Goal: Transaction & Acquisition: Purchase product/service

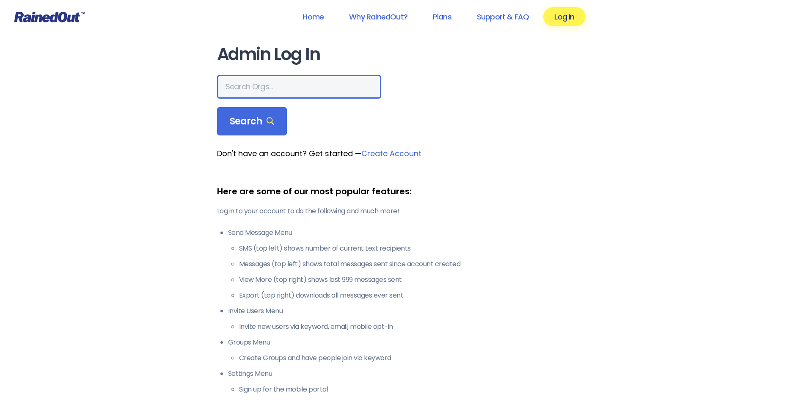
click at [255, 85] on input "text" at bounding box center [299, 87] width 164 height 24
type input "Bryn Mawr"
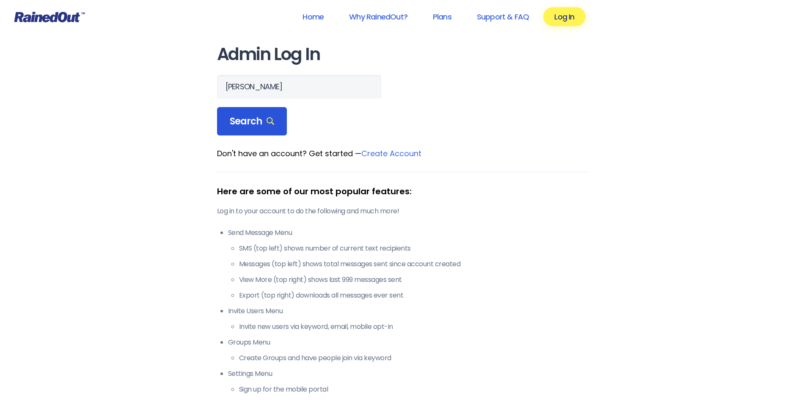
click at [257, 123] on span "Search" at bounding box center [252, 122] width 45 height 12
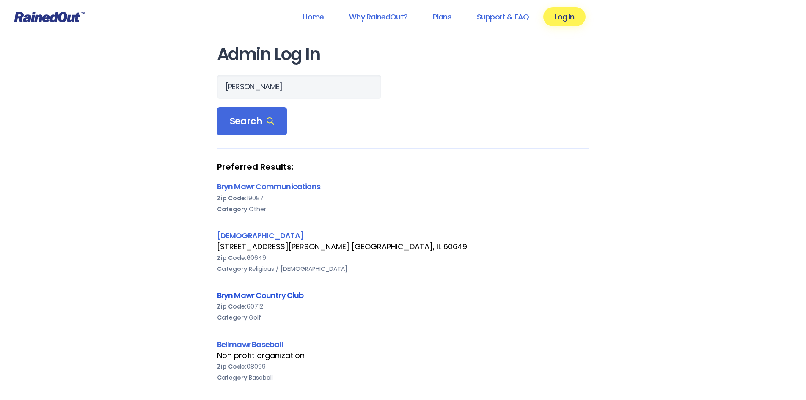
click at [275, 295] on link "Bryn Mawr Country Club" at bounding box center [260, 295] width 87 height 11
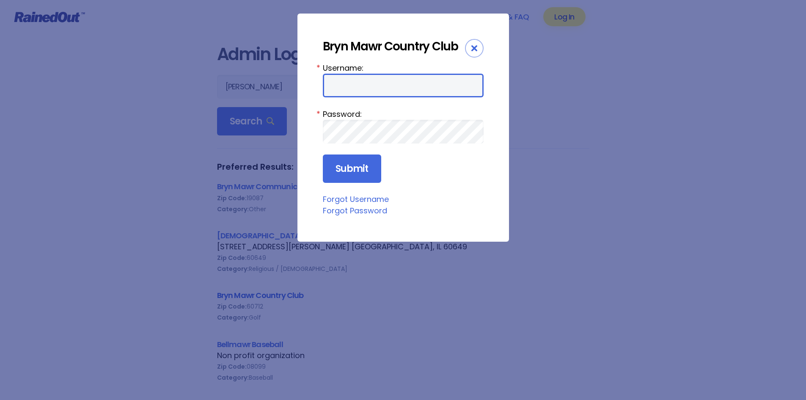
type input "bbossert"
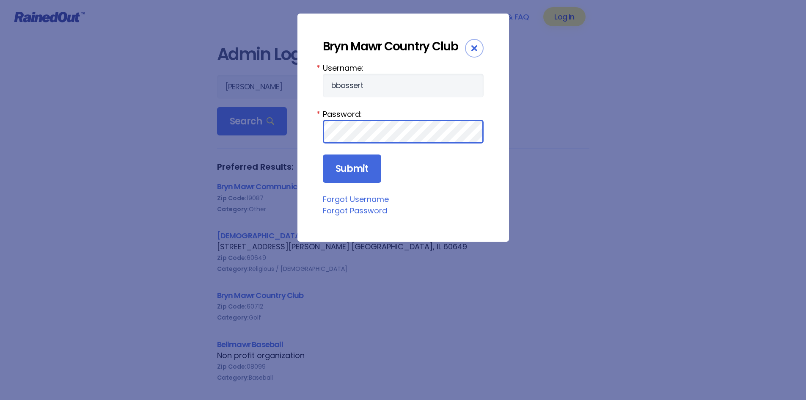
drag, startPoint x: 364, startPoint y: 114, endPoint x: 589, endPoint y: 223, distance: 250.4
click at [589, 223] on div "Bryn Mawr Country Club Username: bbossert * Password: * Submit Forgot Username …" at bounding box center [403, 200] width 806 height 400
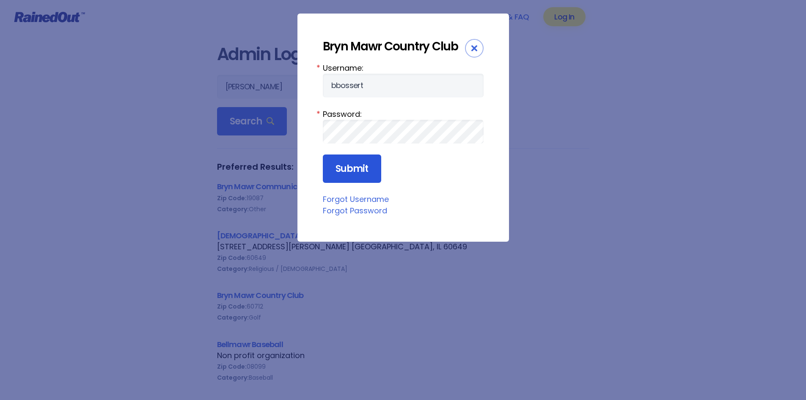
click at [353, 165] on input "Submit" at bounding box center [352, 168] width 58 height 29
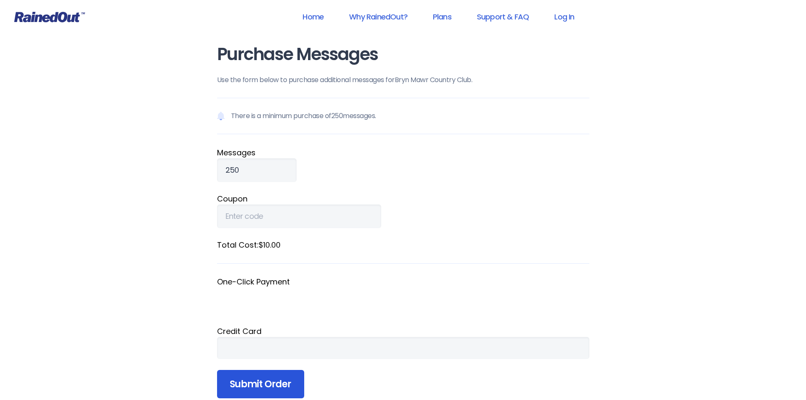
click at [278, 383] on input "Submit Order" at bounding box center [260, 384] width 87 height 29
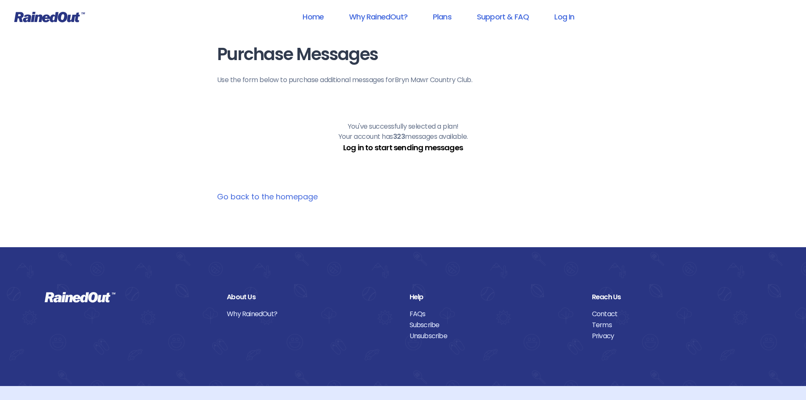
click at [385, 146] on link "Log in to start sending messages" at bounding box center [403, 147] width 120 height 11
